Goal: Transaction & Acquisition: Purchase product/service

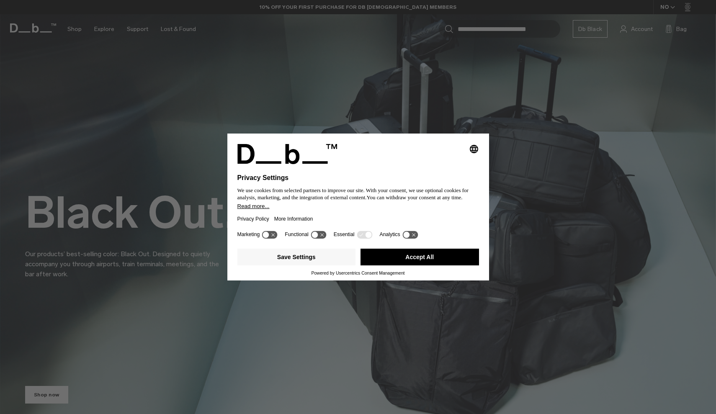
click at [414, 262] on button "Accept All" at bounding box center [419, 257] width 118 height 17
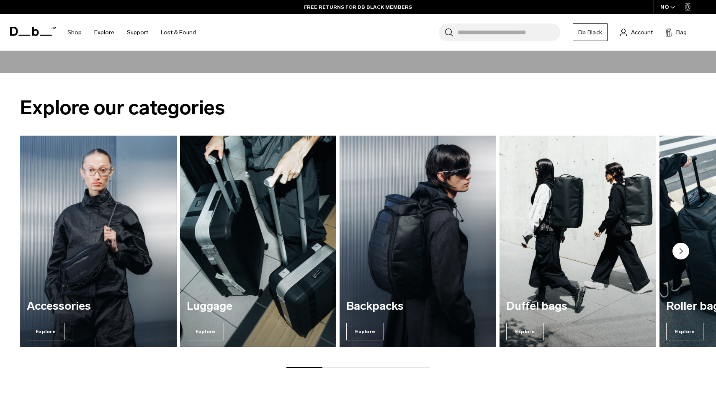
scroll to position [1023, 0]
click at [452, 276] on img "3 / 7" at bounding box center [417, 242] width 161 height 218
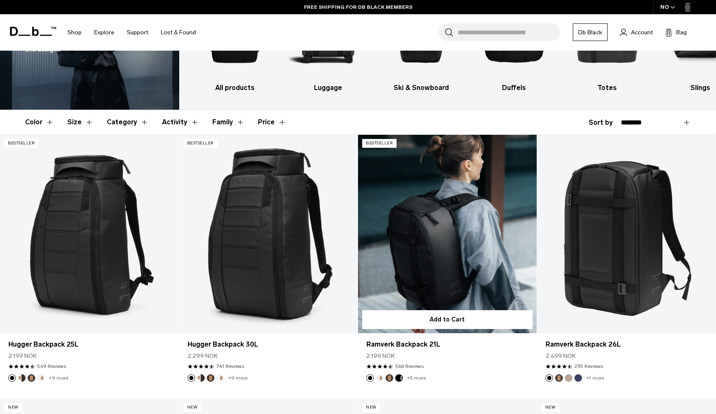
scroll to position [97, 0]
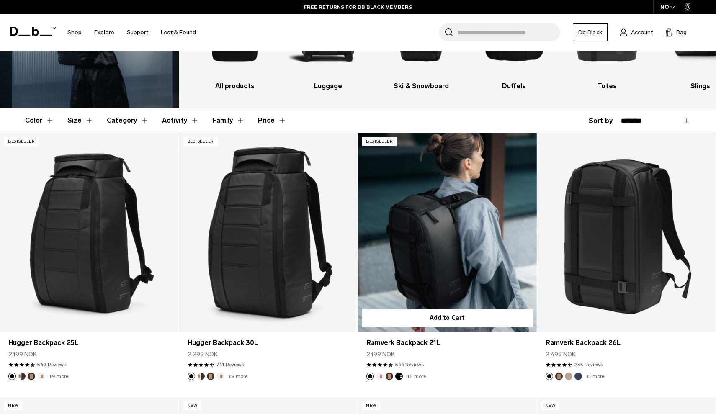
click at [459, 231] on link "Ramverk Backpack 21L" at bounding box center [447, 232] width 179 height 198
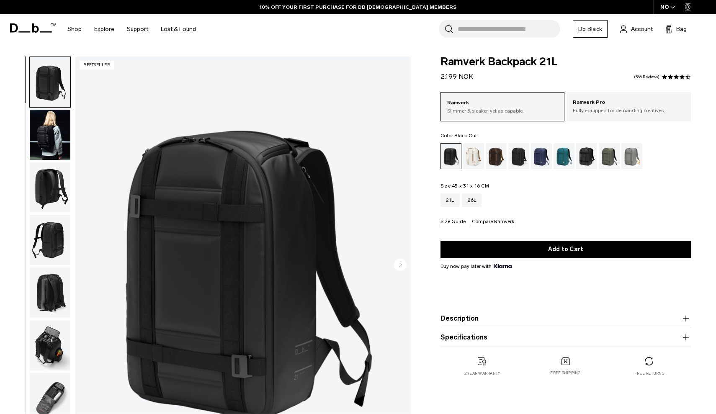
click at [52, 141] on img "button" at bounding box center [50, 135] width 41 height 50
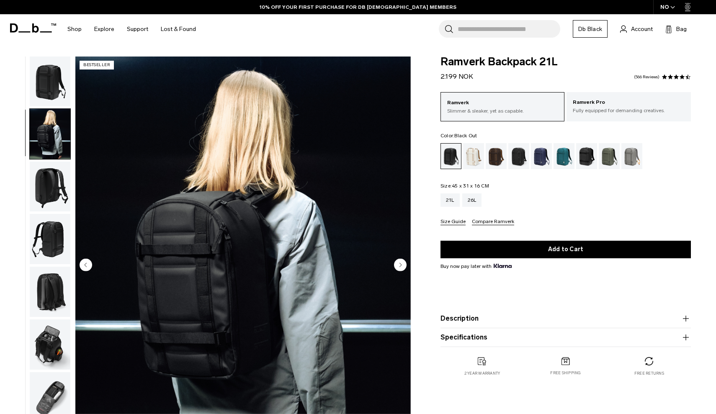
scroll to position [19, 0]
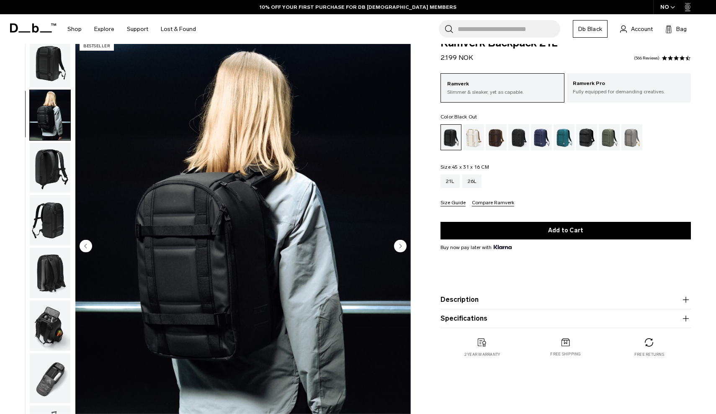
click at [52, 163] on img "button" at bounding box center [50, 168] width 41 height 50
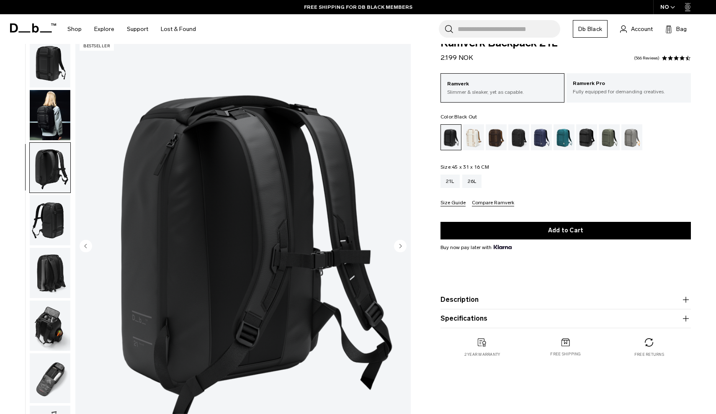
click at [49, 216] on img "button" at bounding box center [50, 220] width 41 height 50
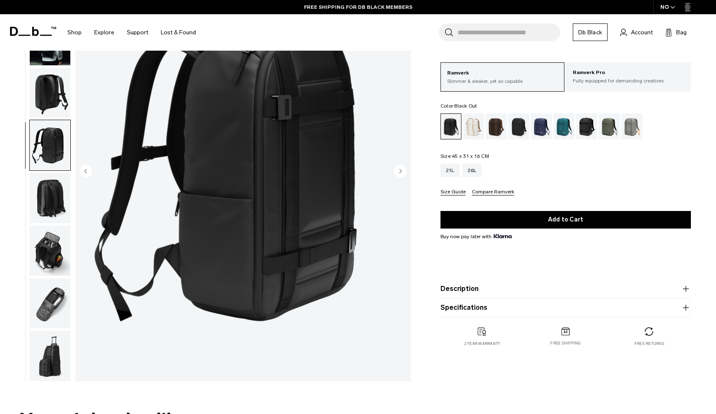
scroll to position [99, 0]
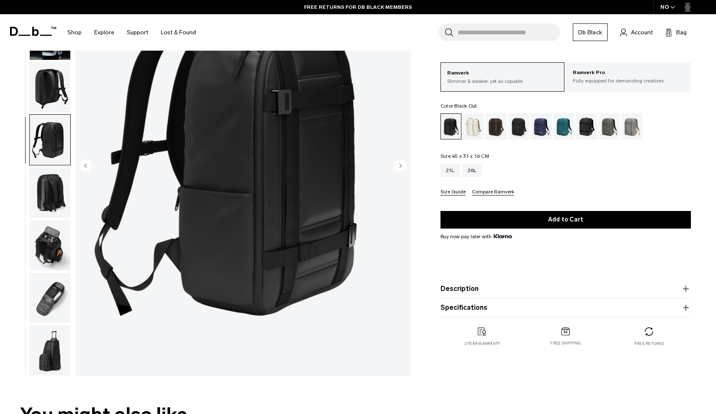
click at [49, 204] on img "button" at bounding box center [50, 192] width 41 height 50
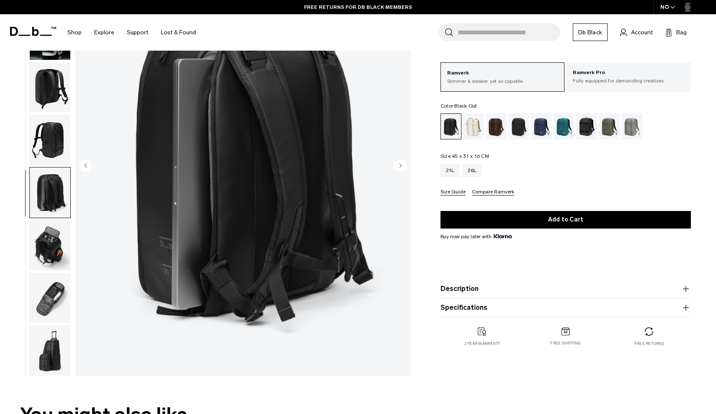
click at [54, 256] on img "button" at bounding box center [50, 245] width 41 height 50
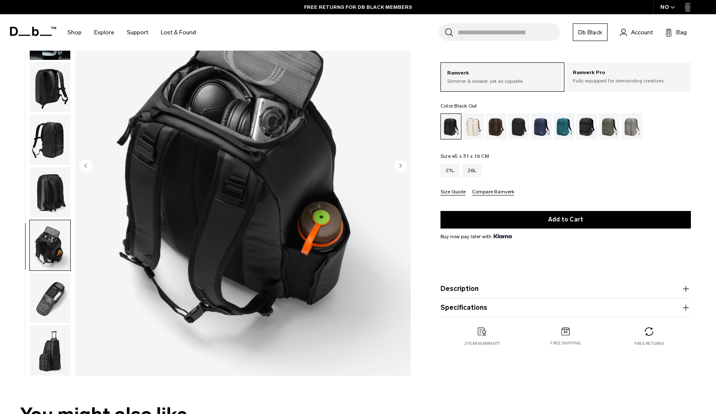
click at [57, 307] on img "button" at bounding box center [50, 298] width 41 height 50
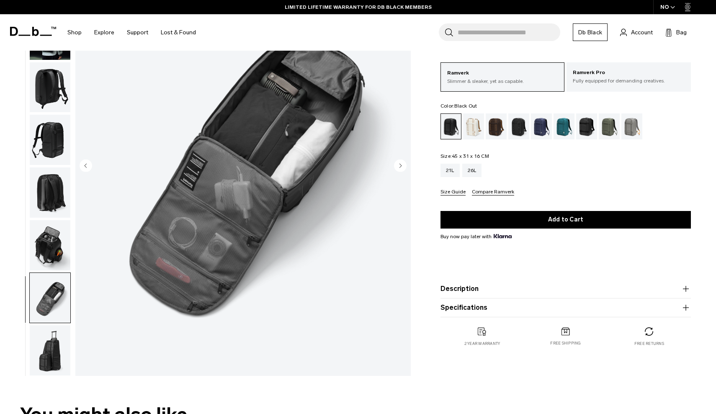
click at [62, 348] on img "button" at bounding box center [50, 350] width 41 height 50
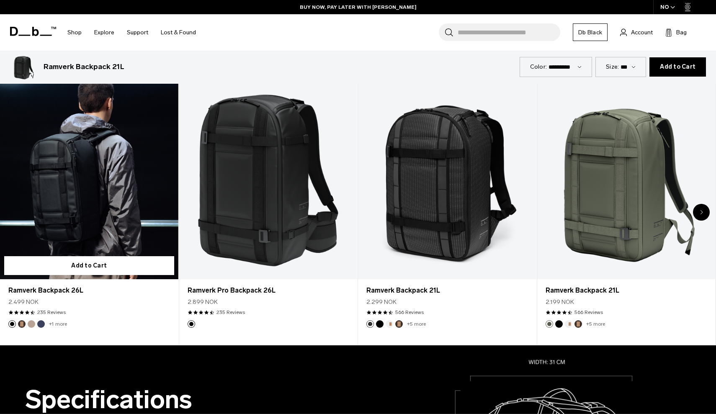
scroll to position [467, 0]
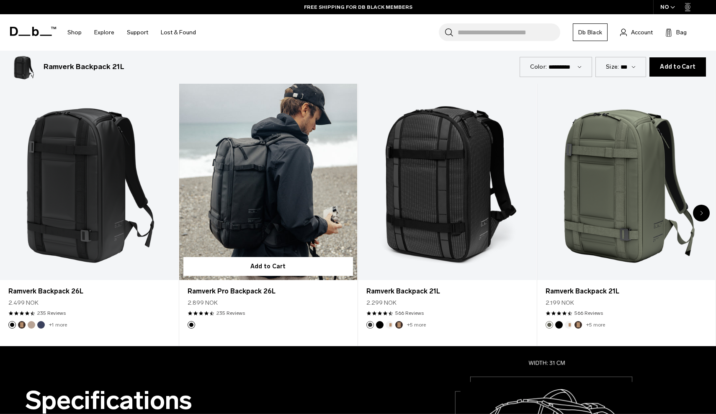
click at [271, 223] on link "Ramverk Pro Backpack 26L" at bounding box center [268, 181] width 178 height 198
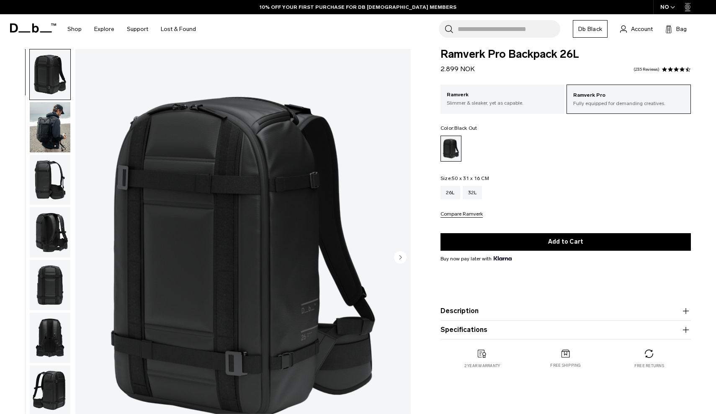
scroll to position [8, 0]
click at [60, 140] on img "button" at bounding box center [50, 127] width 41 height 50
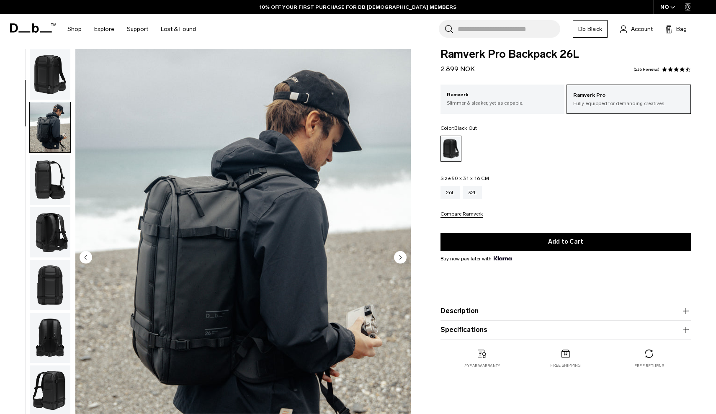
scroll to position [53, 0]
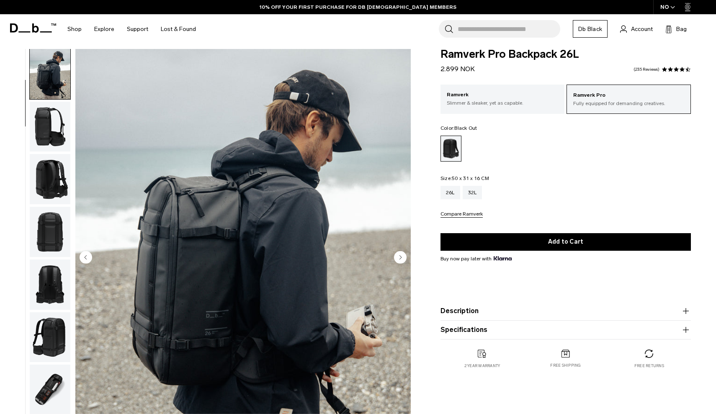
click at [52, 147] on img "button" at bounding box center [50, 127] width 41 height 50
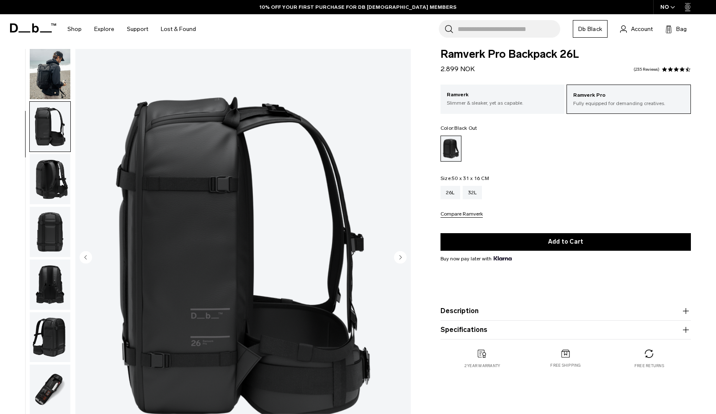
scroll to position [107, 0]
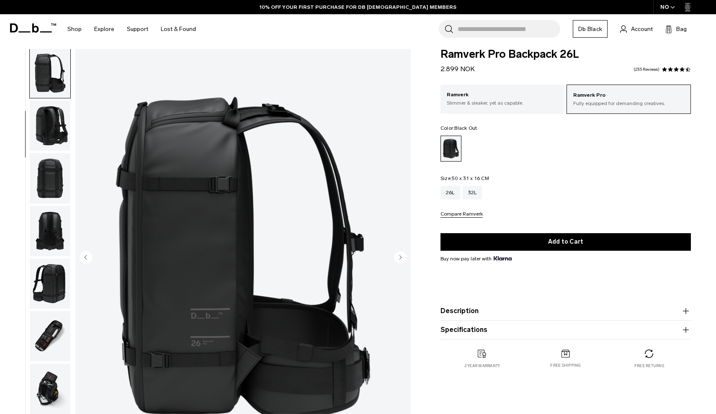
click at [53, 154] on ul at bounding box center [49, 258] width 41 height 419
click at [54, 134] on img "button" at bounding box center [50, 125] width 41 height 50
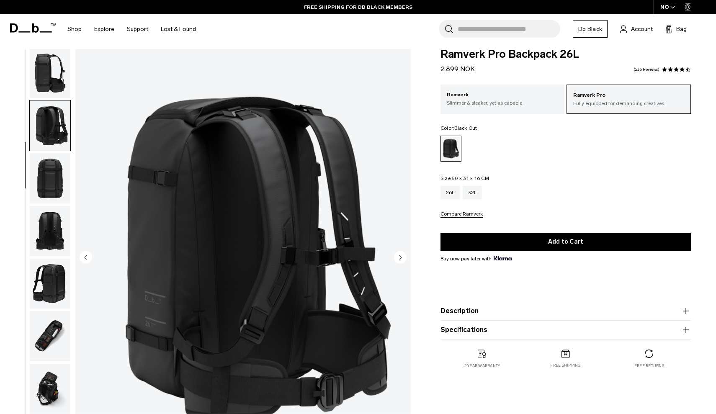
scroll to position [160, 0]
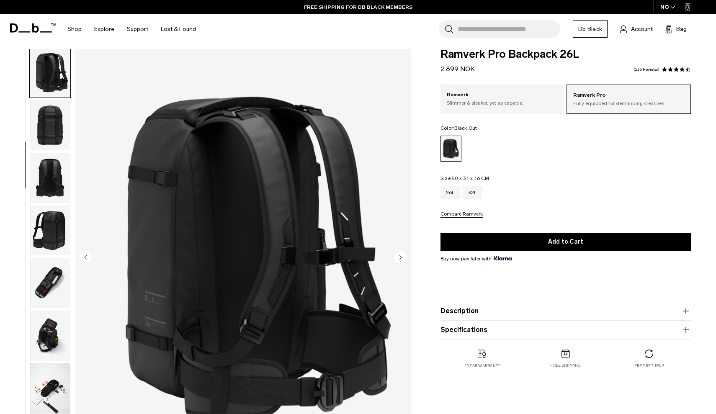
click at [56, 141] on img "button" at bounding box center [50, 125] width 41 height 50
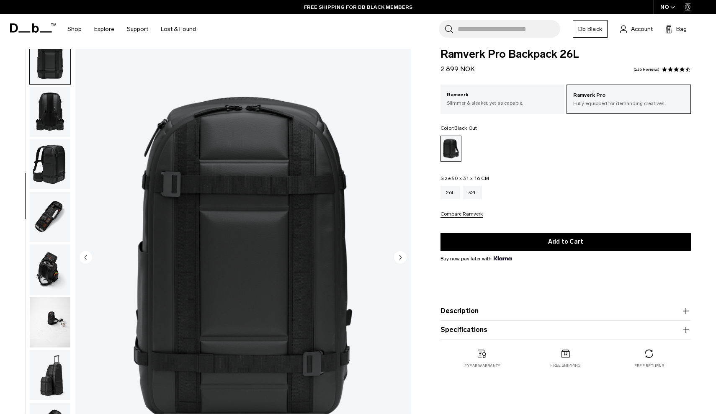
click at [53, 167] on img "button" at bounding box center [50, 164] width 41 height 50
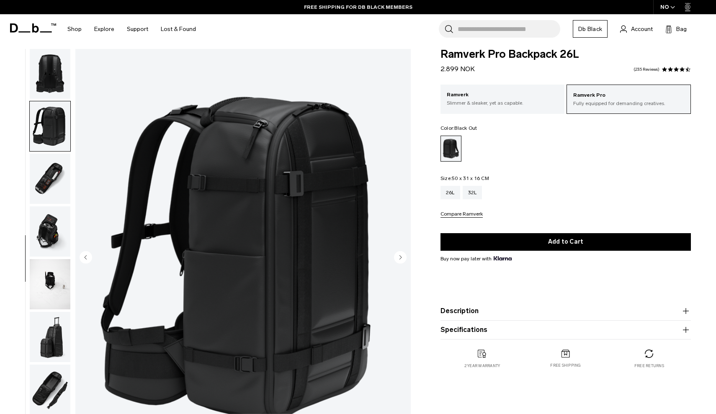
click at [55, 130] on img "button" at bounding box center [50, 126] width 41 height 50
click at [54, 167] on img "button" at bounding box center [50, 179] width 41 height 50
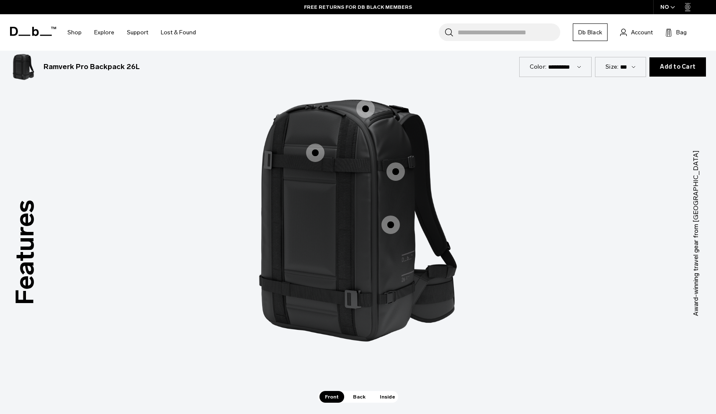
scroll to position [769, 0]
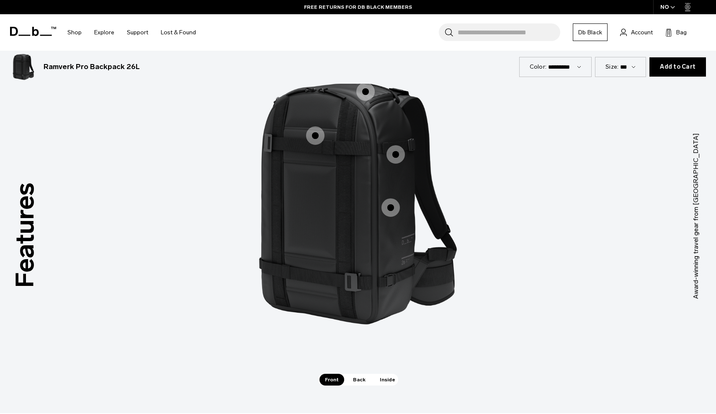
click at [317, 136] on span "1 / 3" at bounding box center [315, 135] width 18 height 18
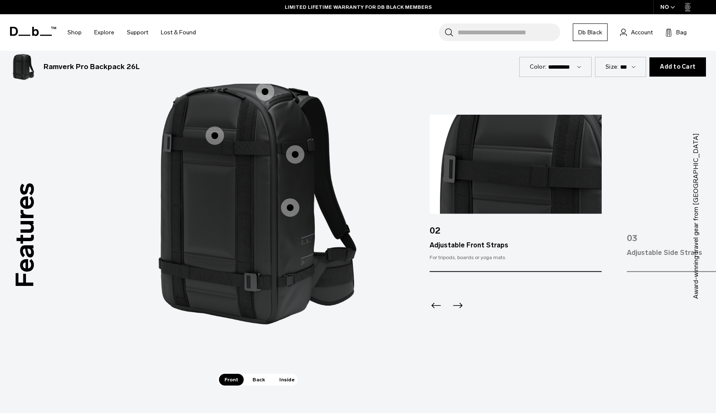
click at [270, 95] on span "1 / 3" at bounding box center [265, 91] width 18 height 18
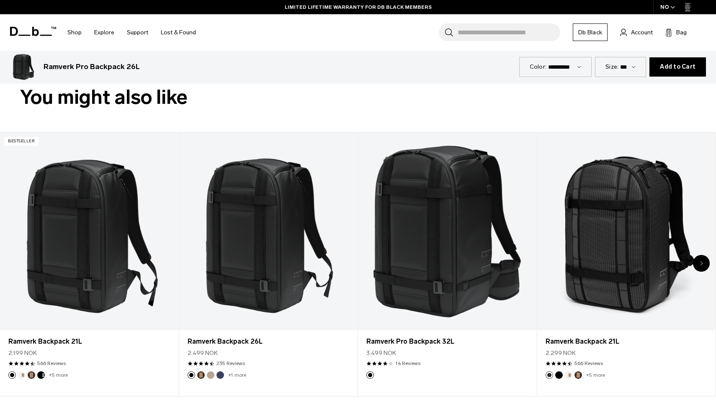
scroll to position [1126, 0]
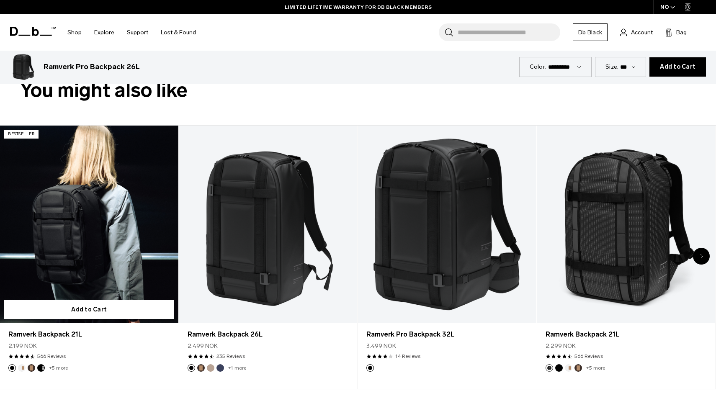
click at [144, 195] on link "Ramverk Backpack 21L" at bounding box center [89, 225] width 178 height 198
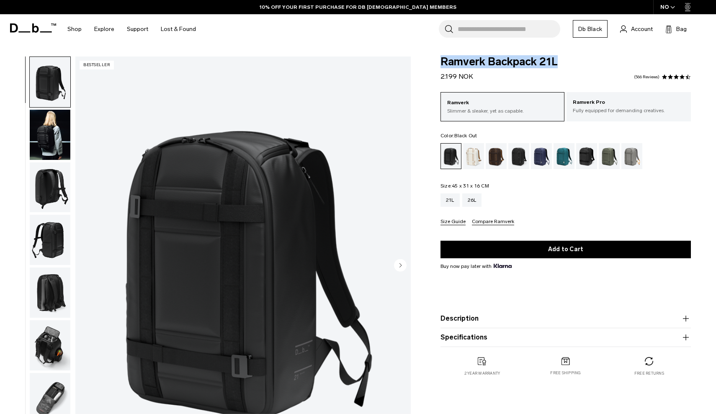
drag, startPoint x: 440, startPoint y: 65, endPoint x: 578, endPoint y: 61, distance: 138.6
click at [578, 61] on span "Ramverk Backpack 21L" at bounding box center [565, 62] width 250 height 11
copy span "Ramverk Backpack 21L"
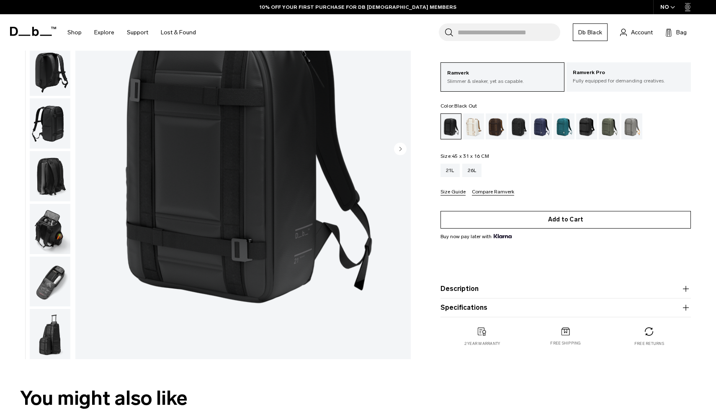
scroll to position [226, 0]
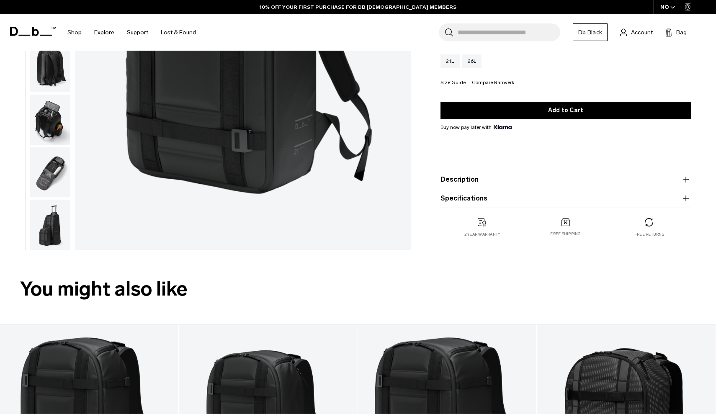
click at [547, 183] on button "Description" at bounding box center [565, 180] width 250 height 10
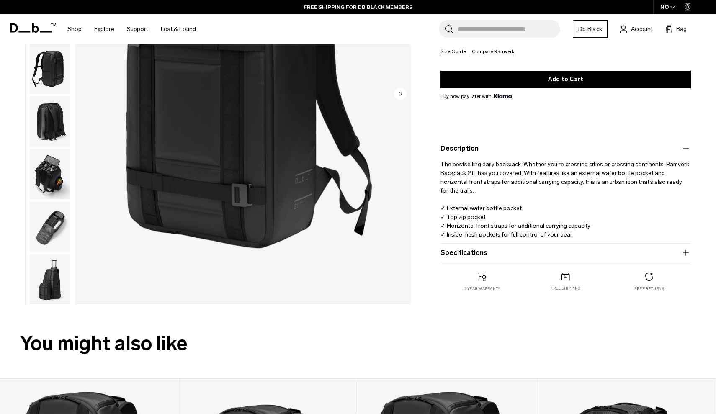
scroll to position [161, 0]
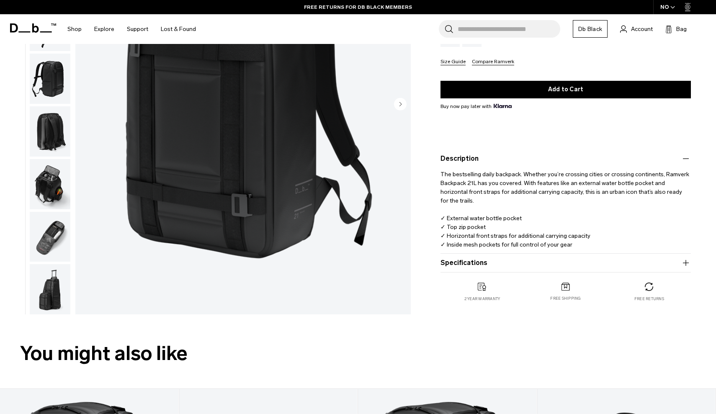
click at [519, 262] on button "Specifications" at bounding box center [565, 263] width 250 height 10
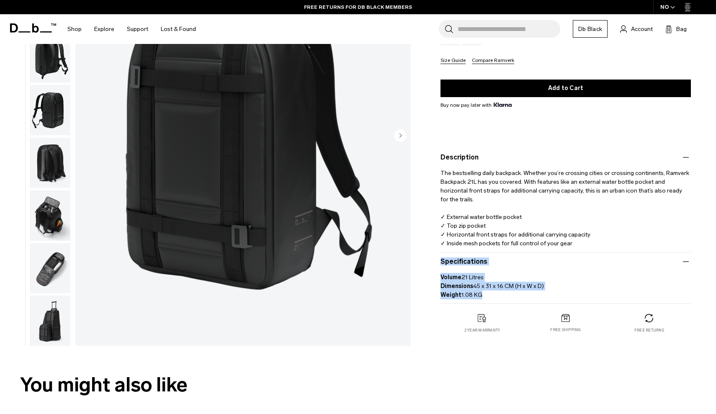
drag, startPoint x: 437, startPoint y: 258, endPoint x: 488, endPoint y: 297, distance: 63.3
click at [488, 297] on div "Ramverk Backpack 21L 2.199 NOK 4.7 star rating 566 Reviews Ramverk Slimmer & sl…" at bounding box center [565, 122] width 301 height 455
copy product-accordion "Specifications Volume 21 Litres Dimensions 45 x 31 x 16 CM (H x W x D) Weight 1…"
